Goal: Task Accomplishment & Management: Use online tool/utility

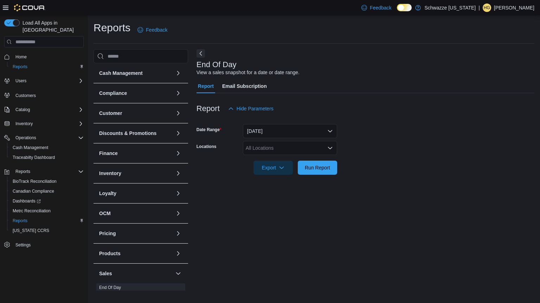
click at [300, 149] on div "All Locations" at bounding box center [290, 148] width 94 height 14
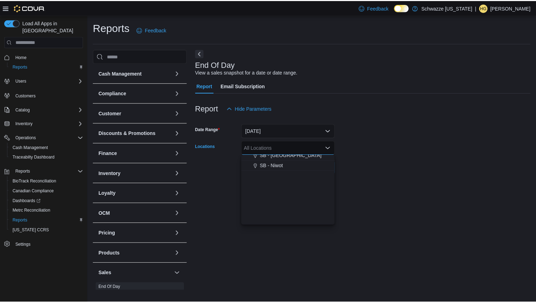
scroll to position [281, 0]
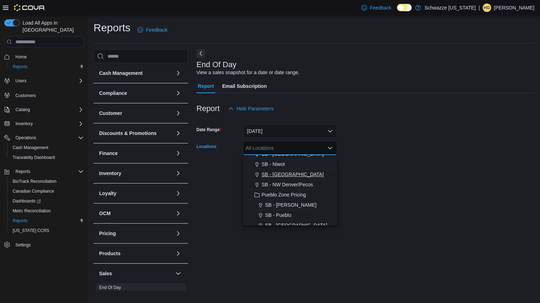
click at [305, 175] on div "SB - [GEOGRAPHIC_DATA]" at bounding box center [290, 174] width 86 height 7
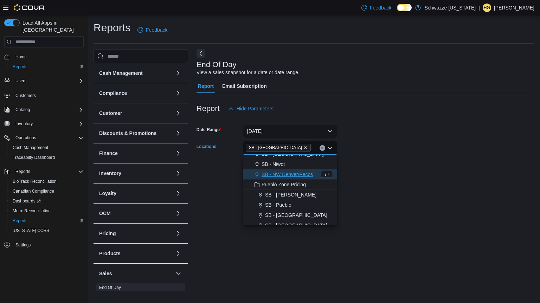
click at [369, 167] on form "Date Range [DATE] Locations [GEOGRAPHIC_DATA] - [GEOGRAPHIC_DATA] Combo box. Se…" at bounding box center [365, 145] width 338 height 59
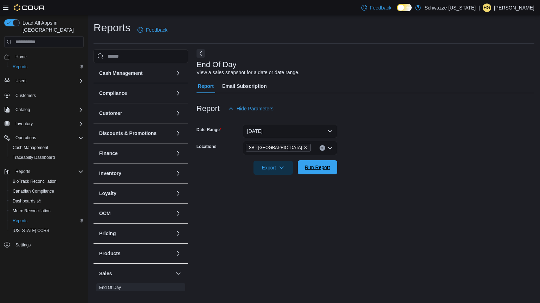
click at [330, 168] on span "Run Report" at bounding box center [317, 167] width 25 height 7
